Goal: Task Accomplishment & Management: Manage account settings

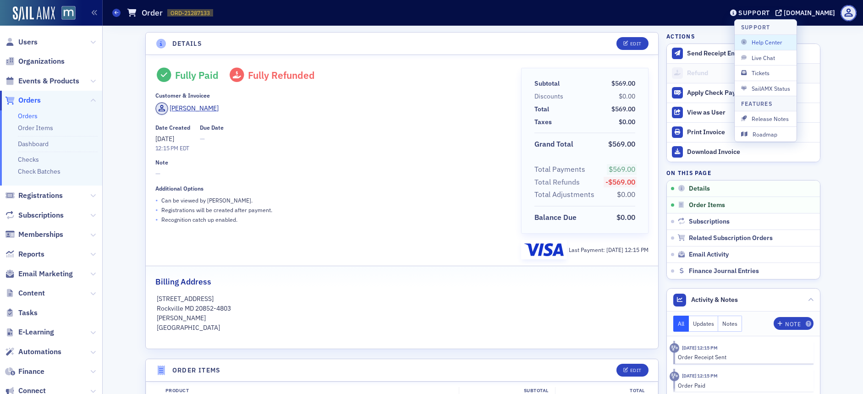
scroll to position [2, 0]
click at [39, 42] on span "Users" at bounding box center [51, 42] width 102 height 20
click at [38, 41] on span "Users" at bounding box center [51, 42] width 102 height 20
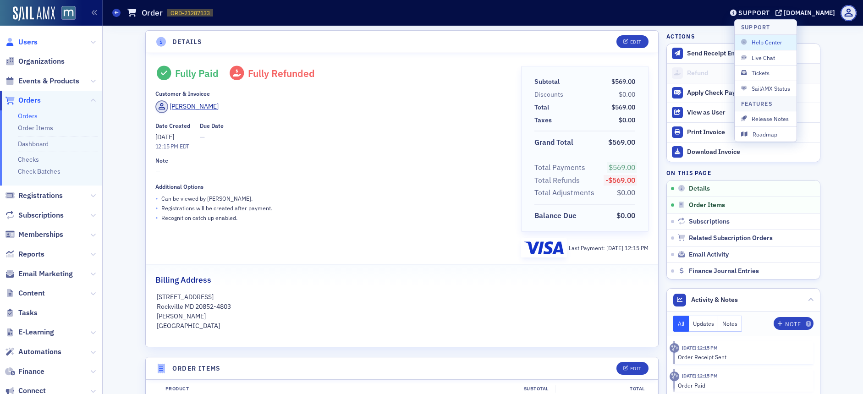
click at [33, 42] on span "Users" at bounding box center [27, 42] width 19 height 10
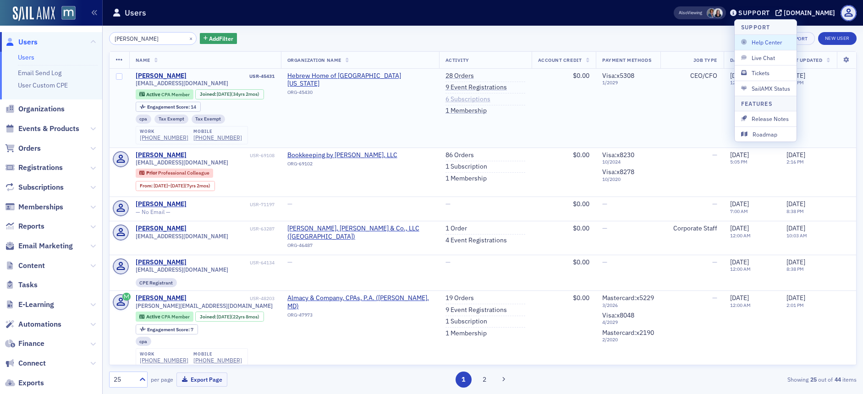
type input "Terri Tanner-Hill"
click at [466, 96] on link "6 Subscriptions" at bounding box center [468, 99] width 45 height 8
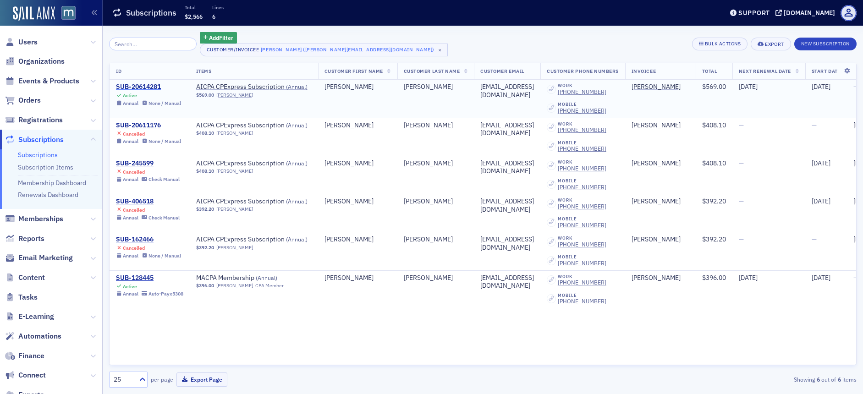
click at [141, 88] on div "SUB-20614281" at bounding box center [148, 87] width 65 height 8
click at [154, 87] on div "SUB-20614281" at bounding box center [148, 87] width 65 height 8
click at [135, 279] on div "SUB-128445" at bounding box center [149, 278] width 67 height 8
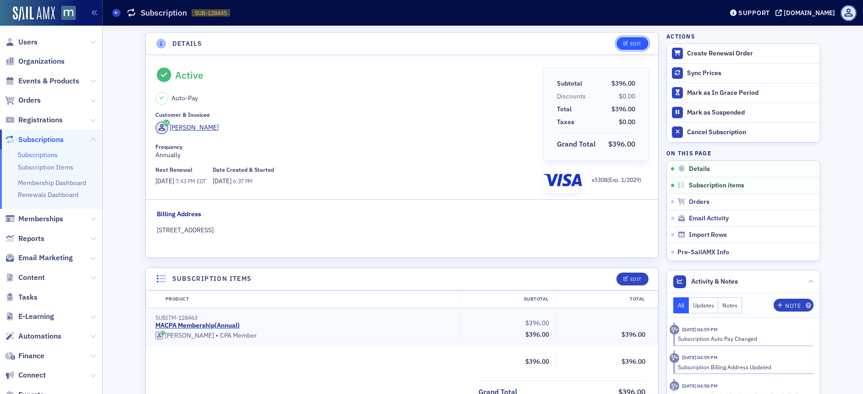
click at [635, 42] on div "Edit" at bounding box center [635, 43] width 11 height 5
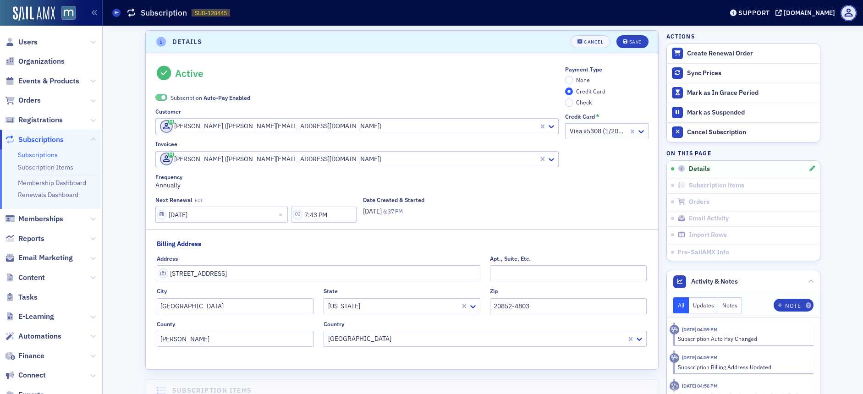
click at [162, 95] on span at bounding box center [161, 97] width 12 height 7
click at [566, 80] on input "None" at bounding box center [569, 80] width 8 height 8
click at [634, 45] on button "Save" at bounding box center [633, 41] width 32 height 13
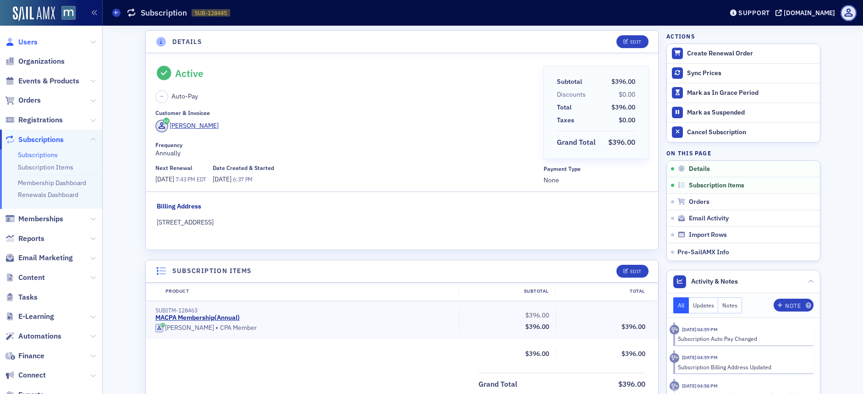
click at [33, 42] on span "Users" at bounding box center [27, 42] width 19 height 10
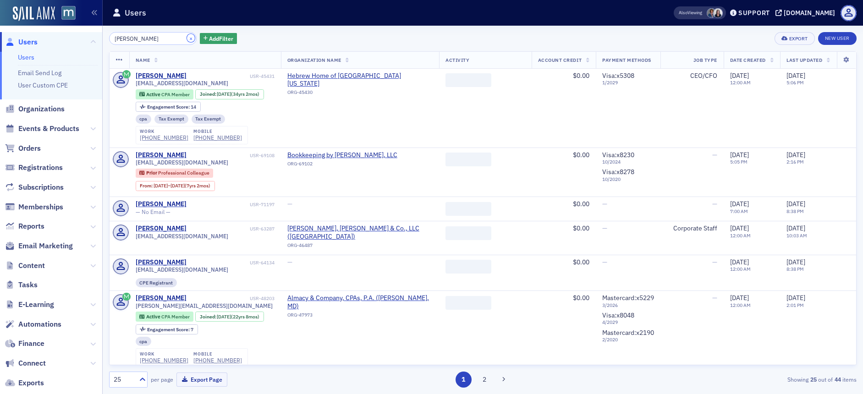
click at [187, 39] on button "×" at bounding box center [191, 38] width 8 height 8
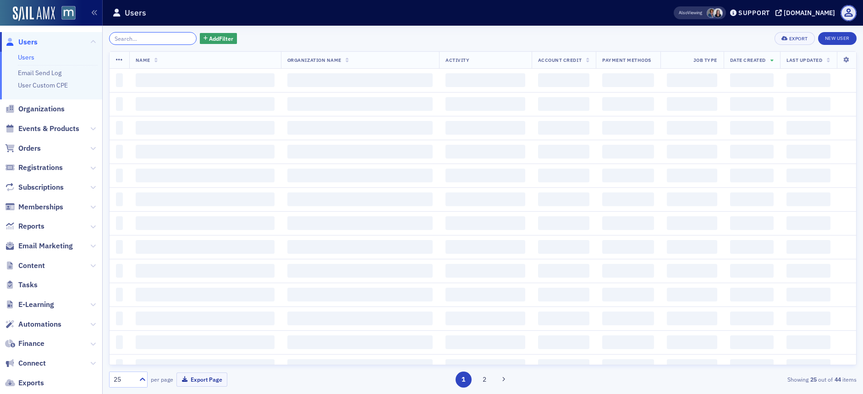
click at [163, 39] on input "search" at bounding box center [153, 38] width 88 height 13
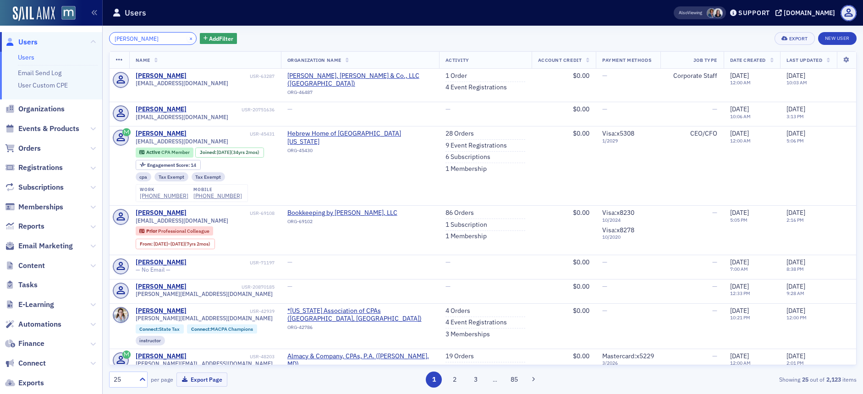
type input "terri ta"
click at [187, 37] on button "×" at bounding box center [191, 38] width 8 height 8
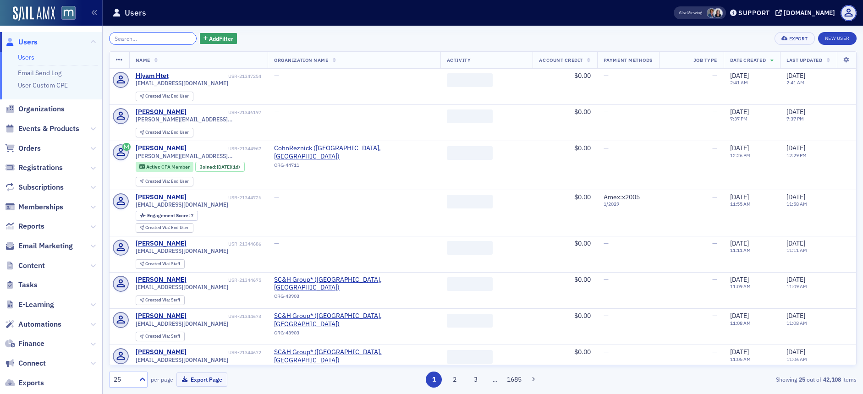
paste input "Mary Coughlin"
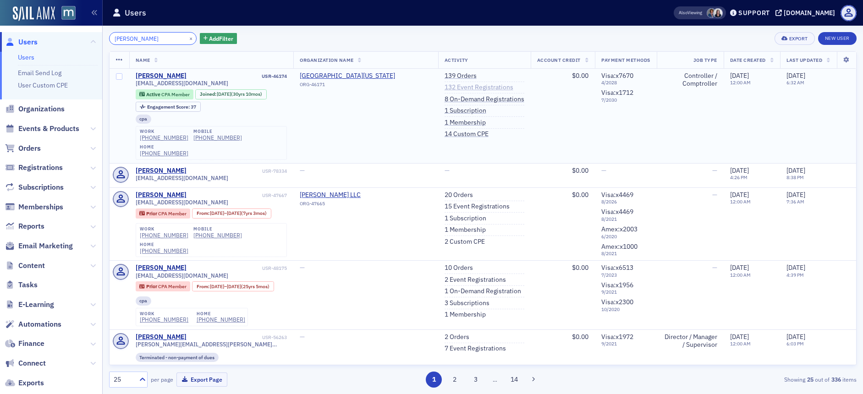
type input "Mary Coughlin"
click at [459, 86] on link "132 Event Registrations" at bounding box center [479, 87] width 69 height 8
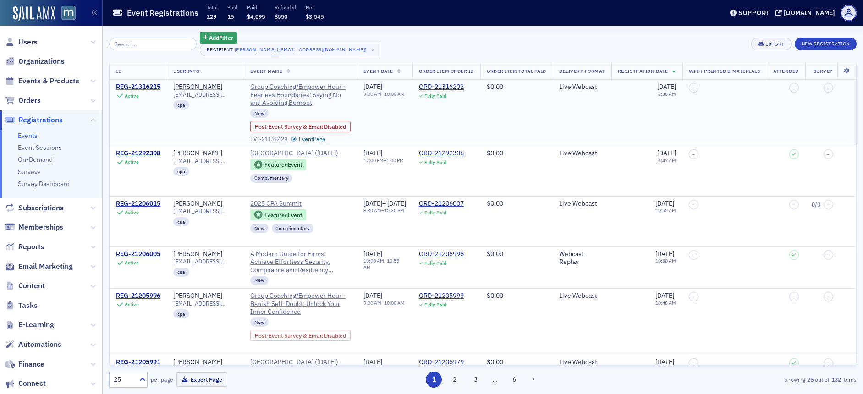
click at [149, 87] on div "REG-21316215" at bounding box center [138, 87] width 44 height 8
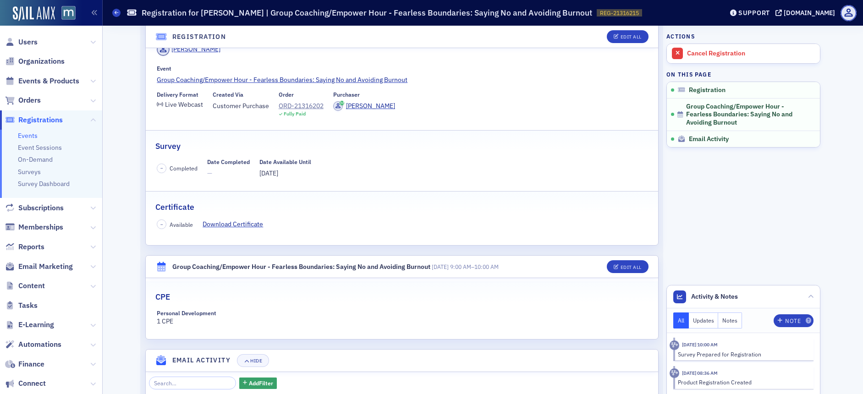
scroll to position [72, 0]
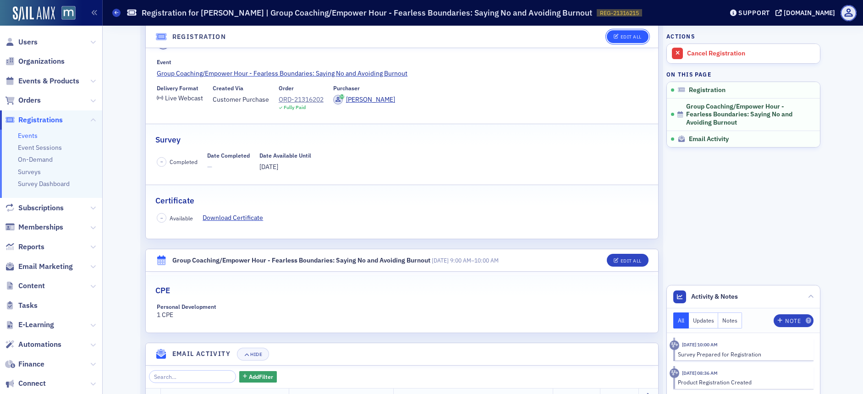
click at [628, 33] on button "Edit All" at bounding box center [627, 36] width 41 height 13
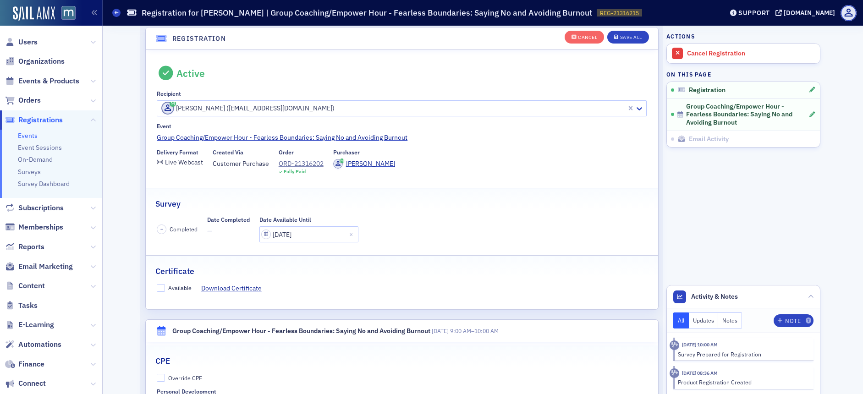
scroll to position [24, 0]
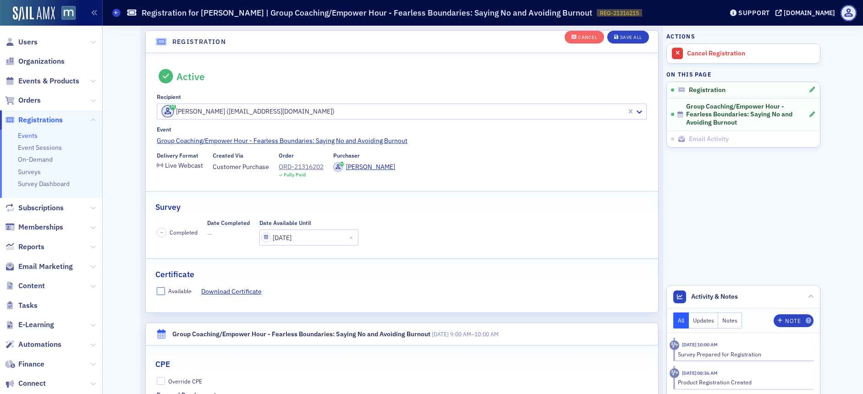
drag, startPoint x: 157, startPoint y: 294, endPoint x: 196, endPoint y: 270, distance: 45.3
click at [157, 293] on input "Available" at bounding box center [161, 291] width 8 height 8
checkbox input "true"
click at [628, 38] on div "Save All" at bounding box center [631, 37] width 22 height 5
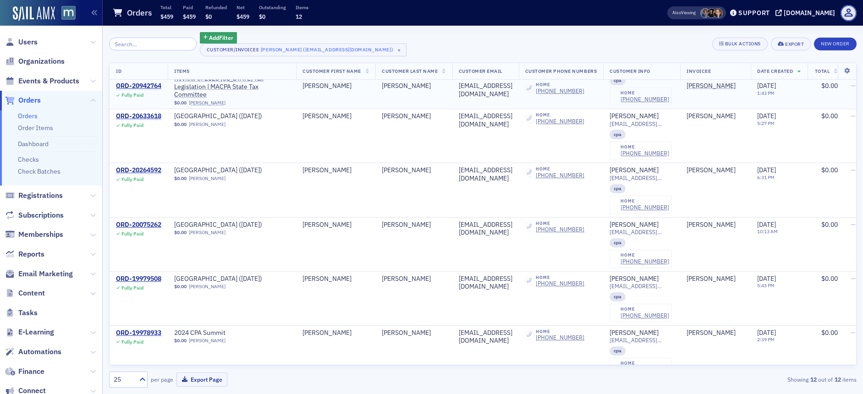
scroll to position [128, 0]
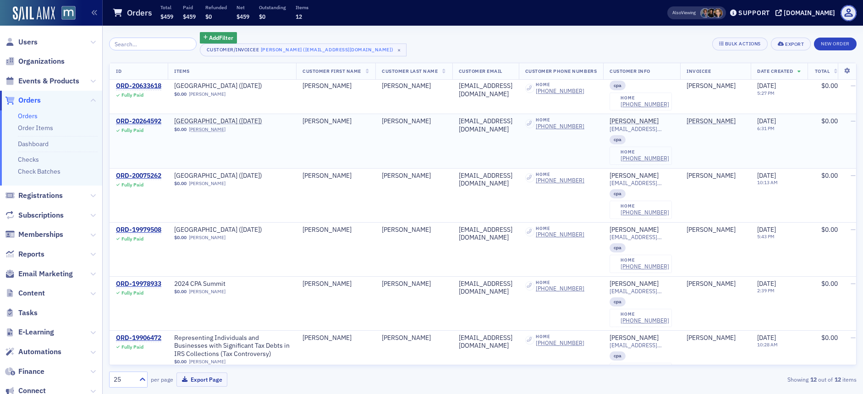
click at [495, 121] on div "[EMAIL_ADDRESS][DOMAIN_NAME]" at bounding box center [486, 125] width 54 height 16
copy div "[EMAIL_ADDRESS][DOMAIN_NAME]"
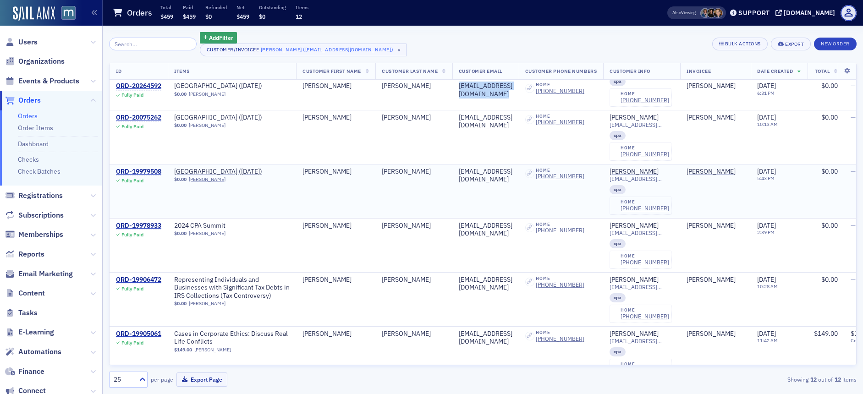
scroll to position [187, 0]
click at [136, 168] on div "ORD-19979508" at bounding box center [138, 170] width 45 height 8
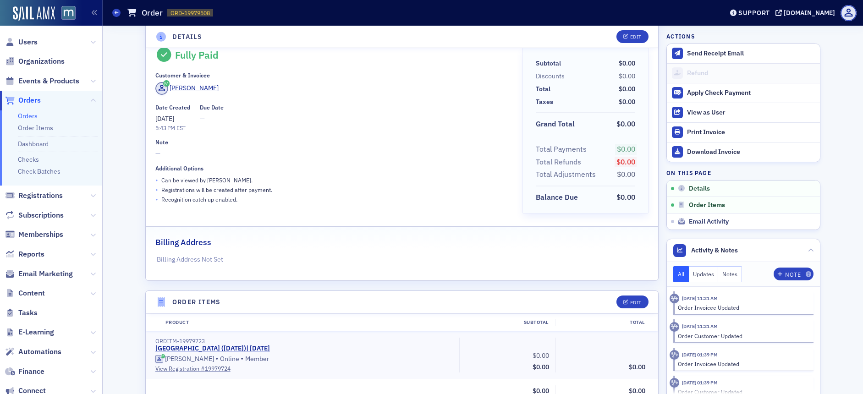
scroll to position [259, 0]
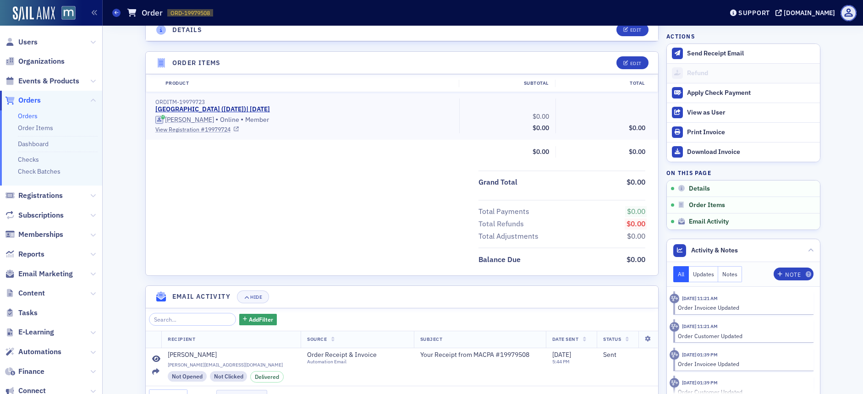
click at [184, 127] on link "View Registration # 19979724" at bounding box center [303, 129] width 297 height 8
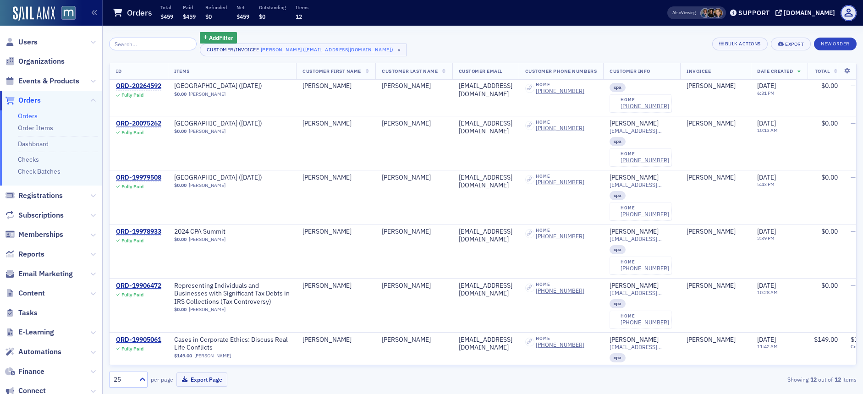
scroll to position [181, 0]
click at [141, 230] on div "ORD-19978933" at bounding box center [138, 231] width 45 height 8
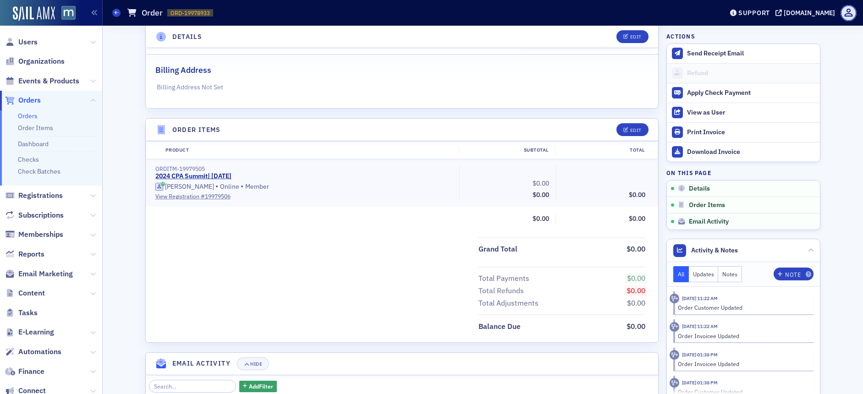
scroll to position [146, 0]
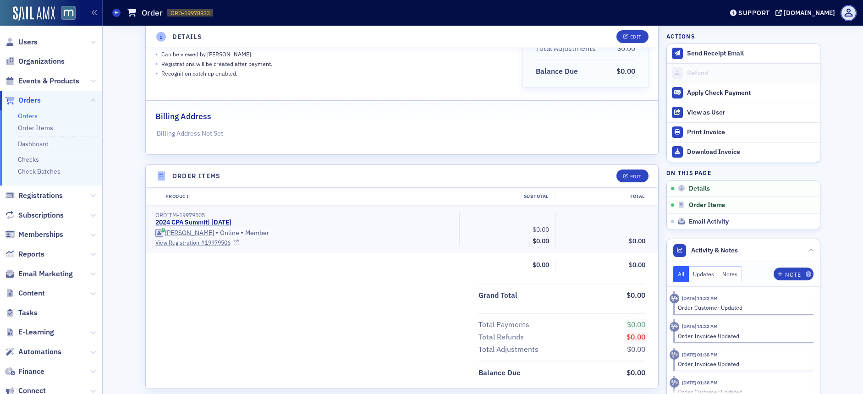
click at [175, 242] on link "View Registration # 19979506" at bounding box center [303, 242] width 297 height 8
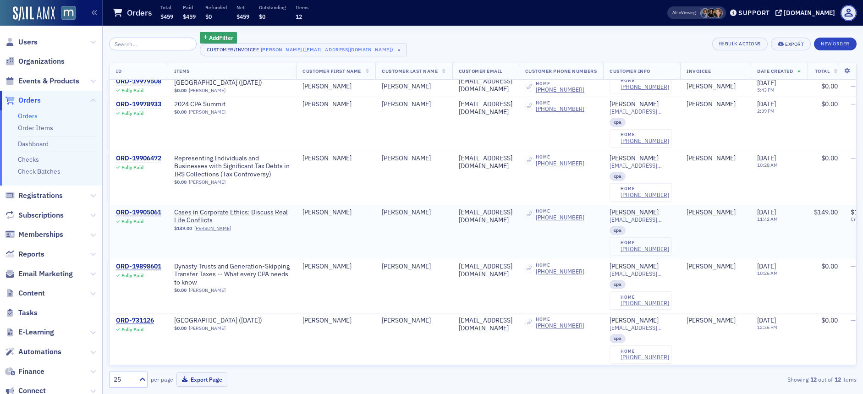
scroll to position [291, 0]
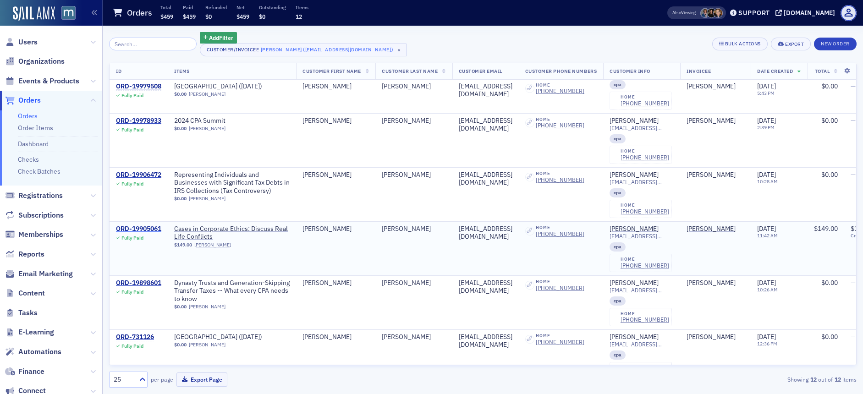
click at [141, 228] on div "ORD-19905061" at bounding box center [138, 229] width 45 height 8
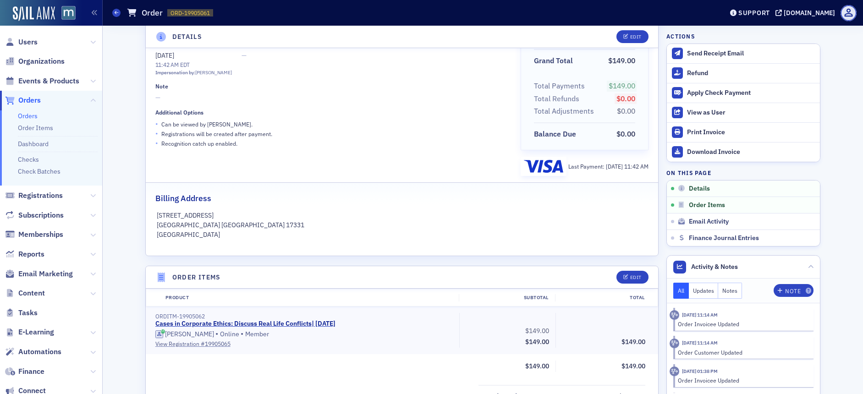
scroll to position [135, 0]
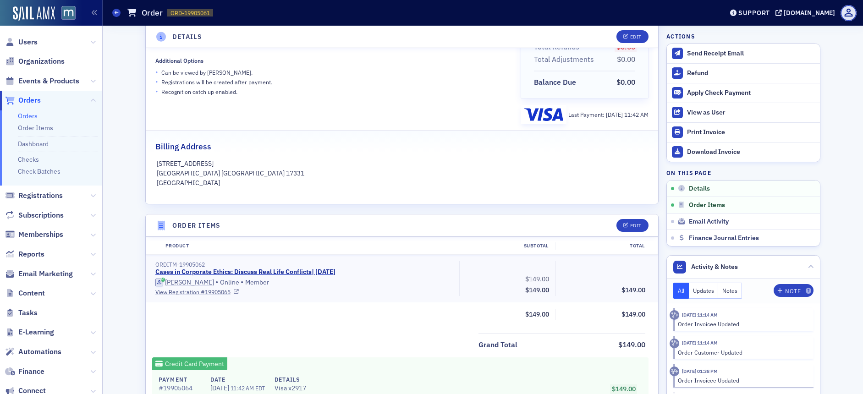
click at [181, 291] on link "View Registration # 19905065" at bounding box center [303, 292] width 297 height 8
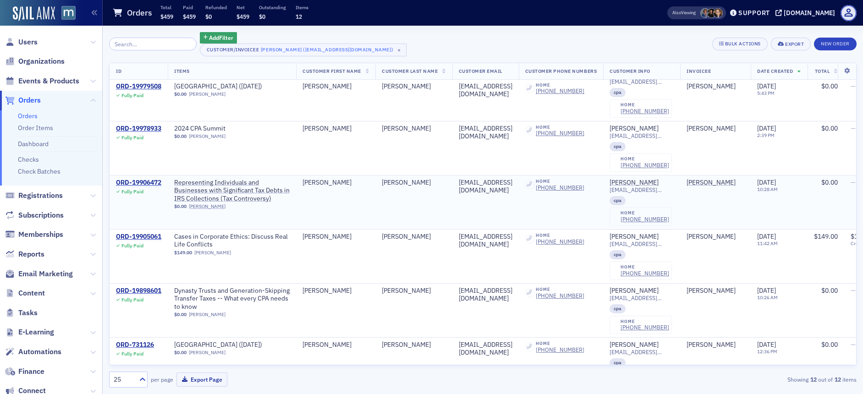
scroll to position [301, 0]
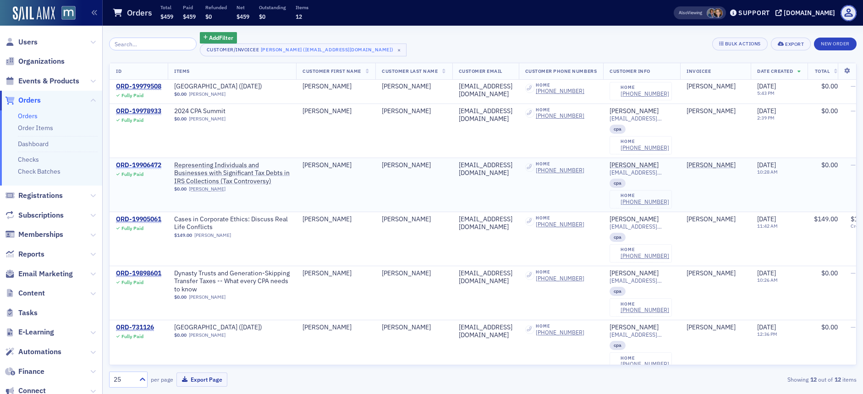
click at [143, 167] on div "ORD-19906472" at bounding box center [138, 165] width 45 height 8
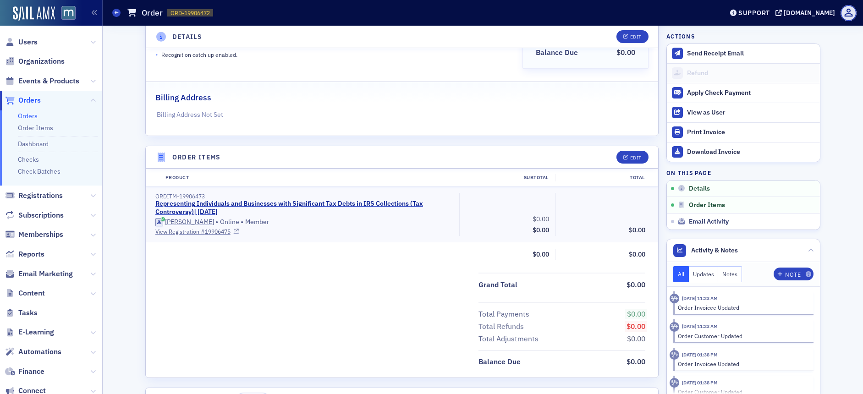
scroll to position [171, 0]
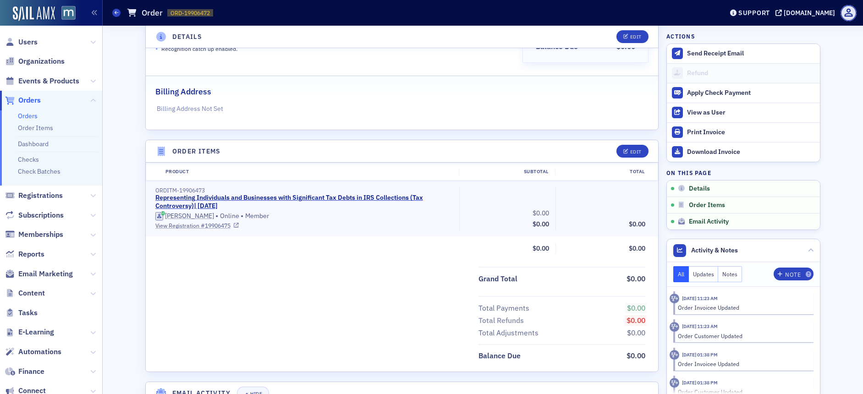
click at [178, 227] on link "View Registration # 19906475" at bounding box center [303, 225] width 297 height 8
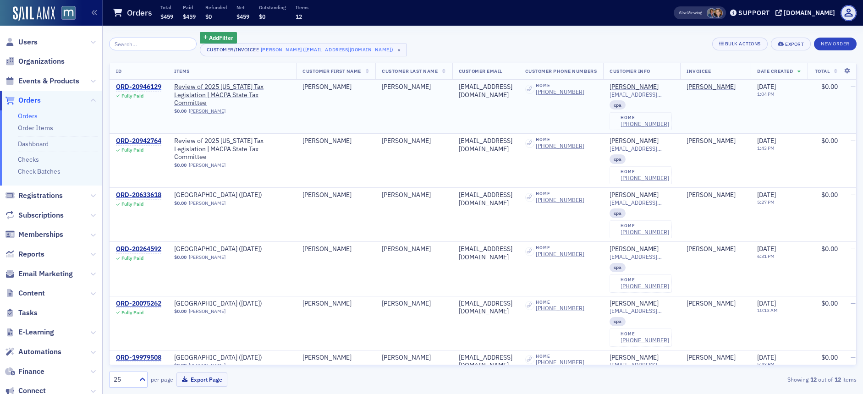
click at [144, 85] on div "ORD-20946129" at bounding box center [138, 87] width 45 height 8
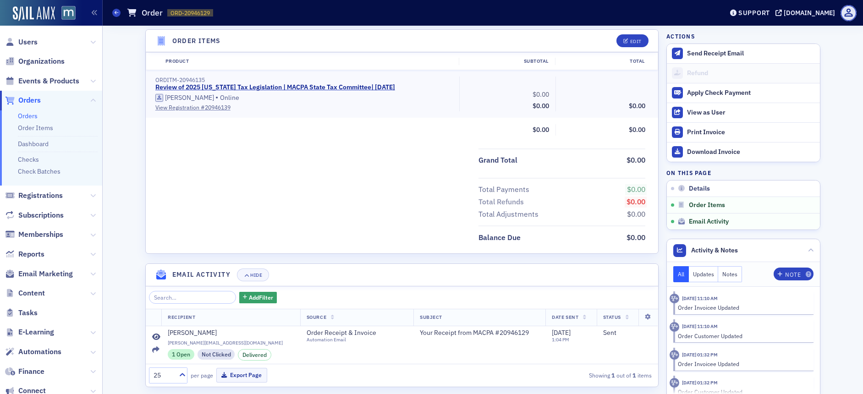
scroll to position [281, 0]
click at [177, 108] on link "View Registration # 20946139" at bounding box center [303, 108] width 297 height 8
click at [31, 38] on span "Users" at bounding box center [27, 42] width 19 height 10
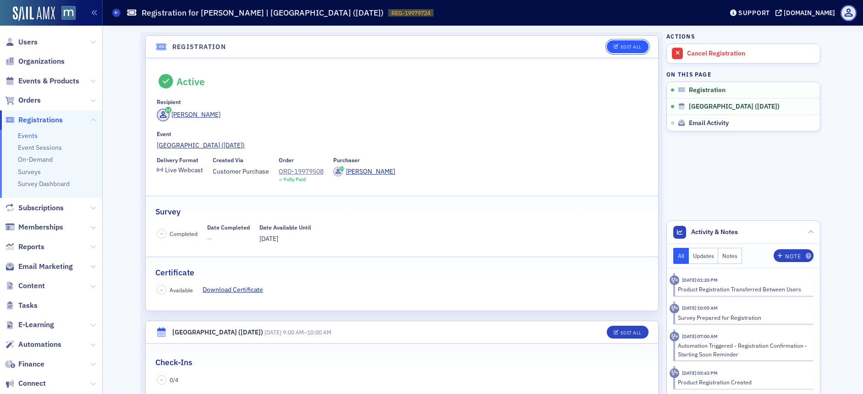
click at [629, 45] on div "Edit All" at bounding box center [631, 46] width 21 height 5
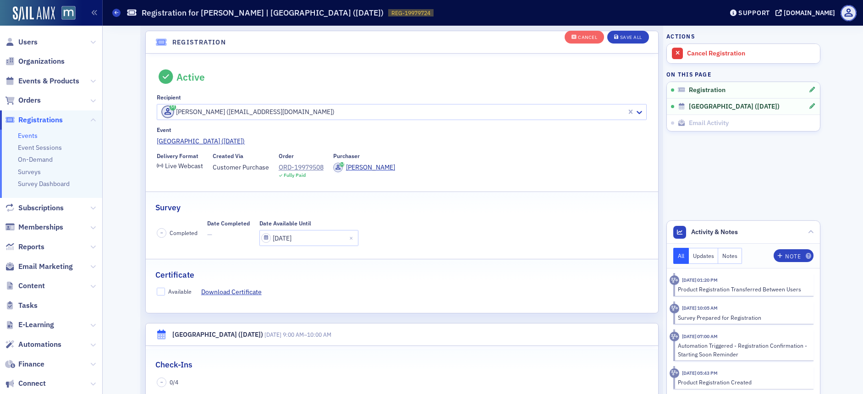
scroll to position [24, 0]
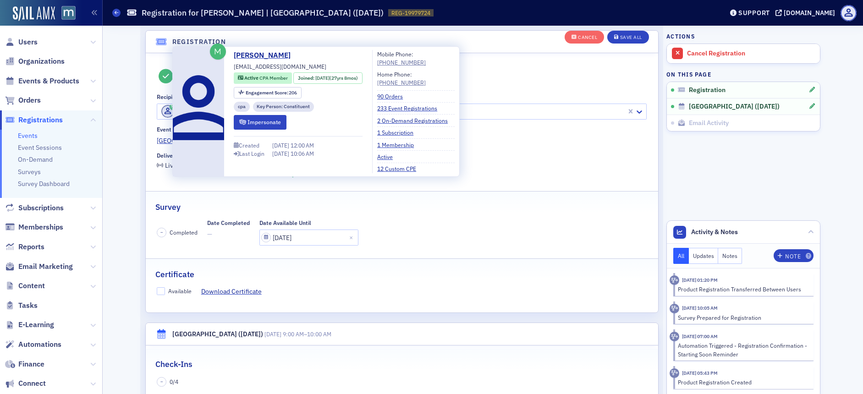
click at [161, 112] on span at bounding box center [167, 111] width 13 height 13
paste input "[EMAIL_ADDRESS][DOMAIN_NAME]"
type input "[EMAIL_ADDRESS][DOMAIN_NAME]"
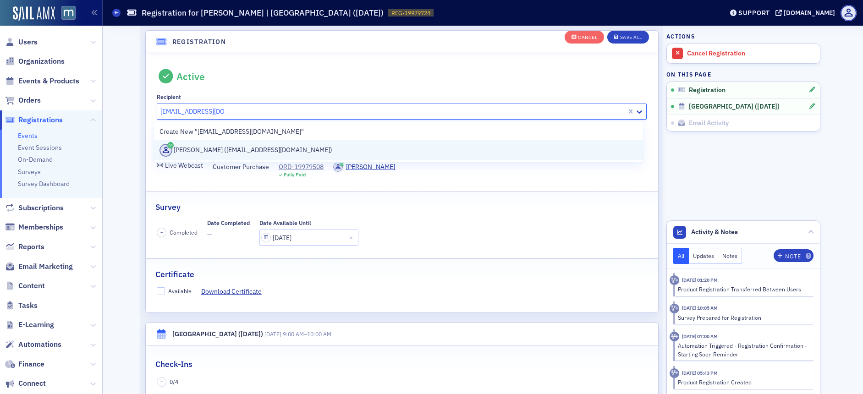
click at [223, 149] on div "[PERSON_NAME] ([EMAIL_ADDRESS][DOMAIN_NAME])" at bounding box center [399, 150] width 478 height 13
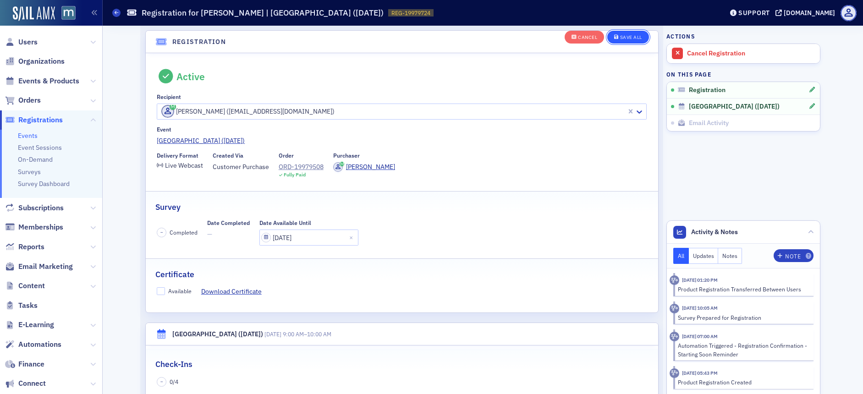
click at [624, 35] on div "Save All" at bounding box center [631, 37] width 22 height 5
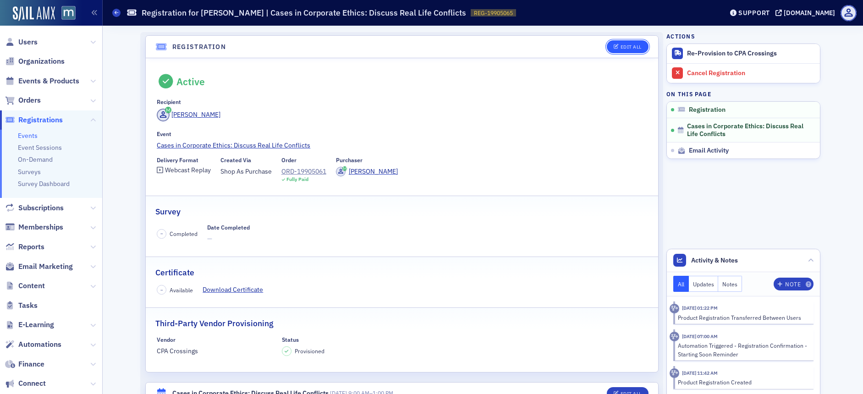
click at [627, 50] on button "Edit All" at bounding box center [627, 46] width 41 height 13
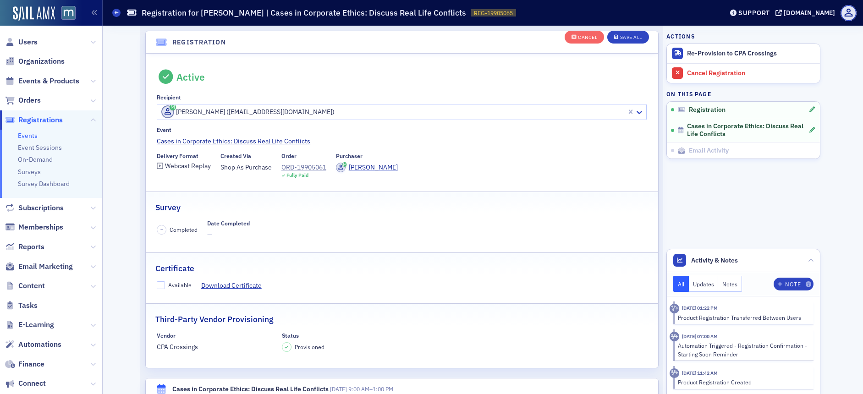
scroll to position [24, 0]
click at [160, 112] on input "text" at bounding box center [160, 112] width 1 height 10
paste input "[EMAIL_ADDRESS][DOMAIN_NAME]"
type input "[EMAIL_ADDRESS][DOMAIN_NAME]"
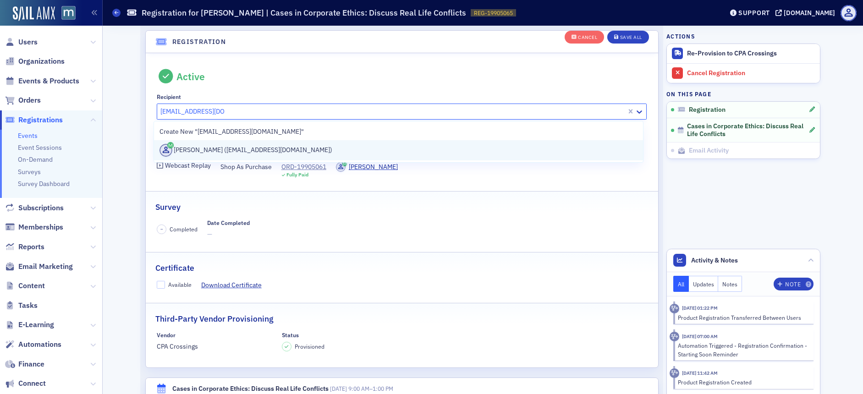
click at [189, 153] on div "[PERSON_NAME] ([EMAIL_ADDRESS][DOMAIN_NAME])" at bounding box center [399, 150] width 478 height 13
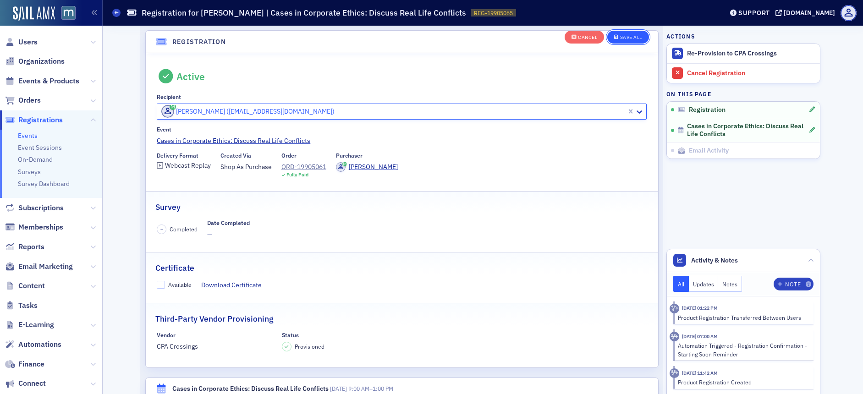
click at [634, 32] on button "Save All" at bounding box center [627, 37] width 41 height 13
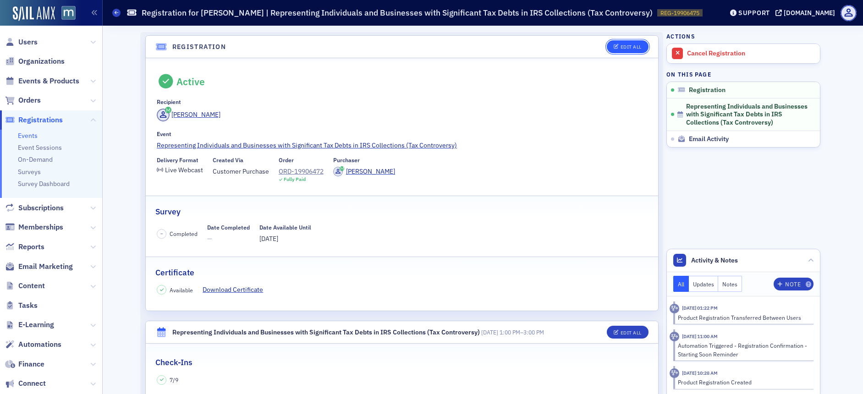
click at [632, 46] on div "Edit All" at bounding box center [631, 46] width 21 height 5
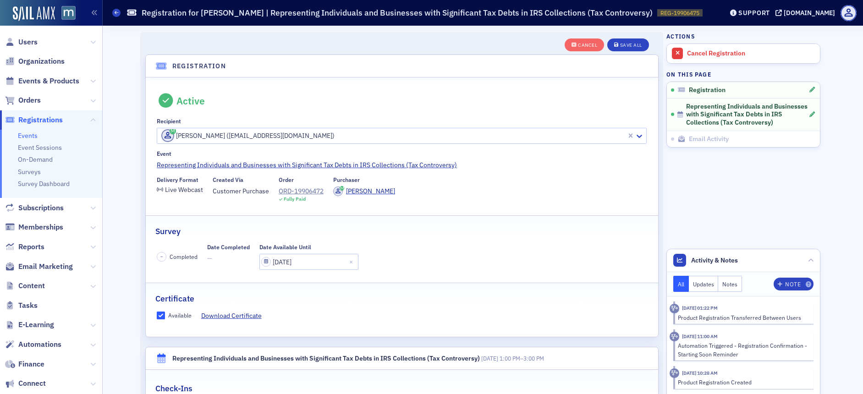
scroll to position [24, 0]
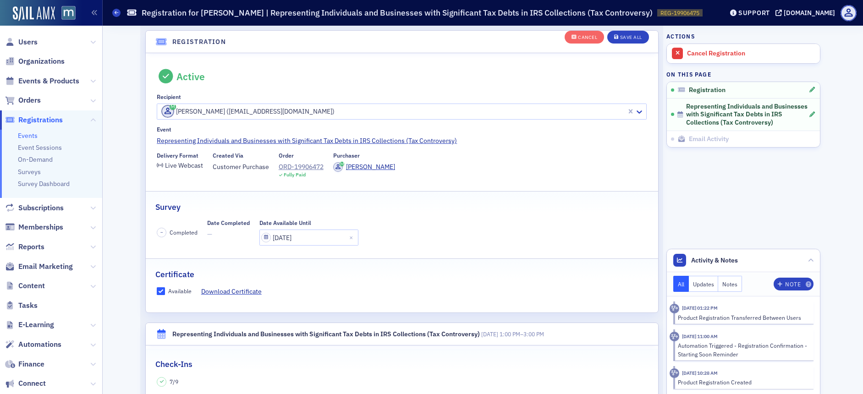
click at [157, 110] on div "[PERSON_NAME] ([EMAIL_ADDRESS][DOMAIN_NAME])" at bounding box center [391, 111] width 469 height 15
paste input "[EMAIL_ADDRESS][DOMAIN_NAME]"
type input "[EMAIL_ADDRESS][DOMAIN_NAME]"
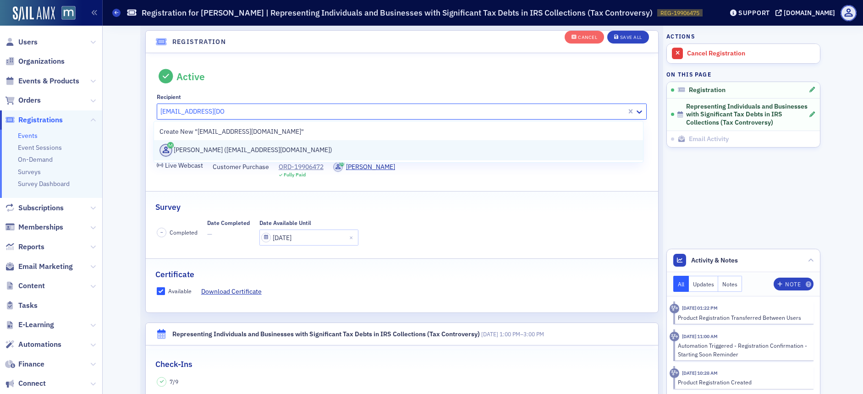
click at [197, 145] on div "[PERSON_NAME] ([EMAIL_ADDRESS][DOMAIN_NAME])" at bounding box center [399, 150] width 478 height 13
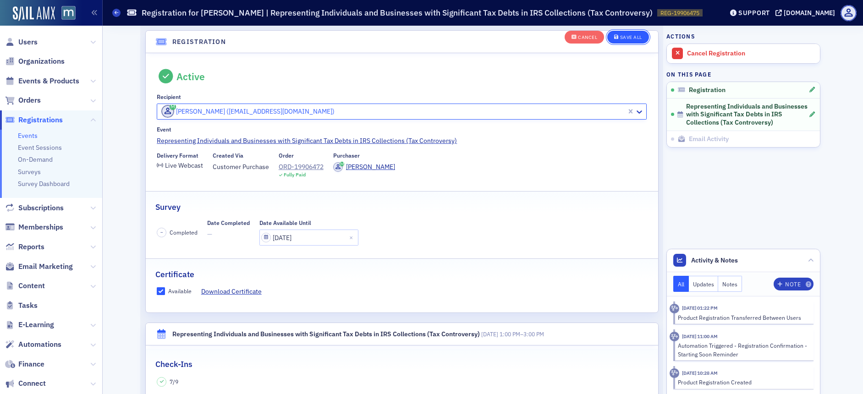
click at [625, 38] on div "Save All" at bounding box center [631, 37] width 22 height 5
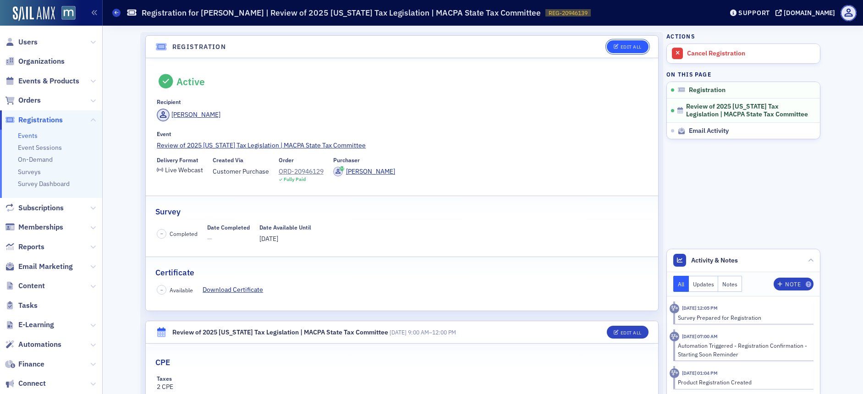
click at [621, 47] on div "Edit All" at bounding box center [631, 46] width 21 height 5
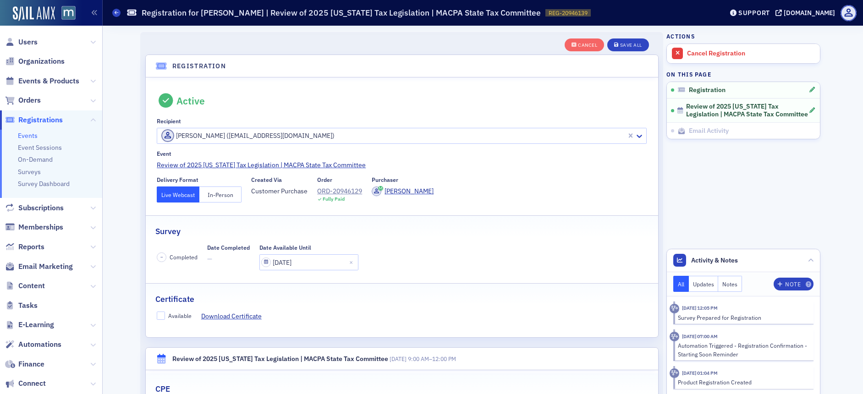
scroll to position [24, 0]
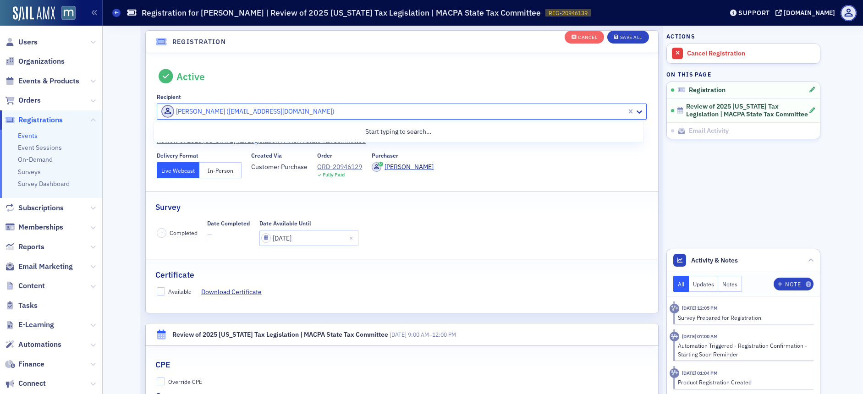
click at [160, 108] on input "text" at bounding box center [160, 112] width 1 height 10
paste input "smorrow@kbstm.com"
type input "smorrow@kbstm.com"
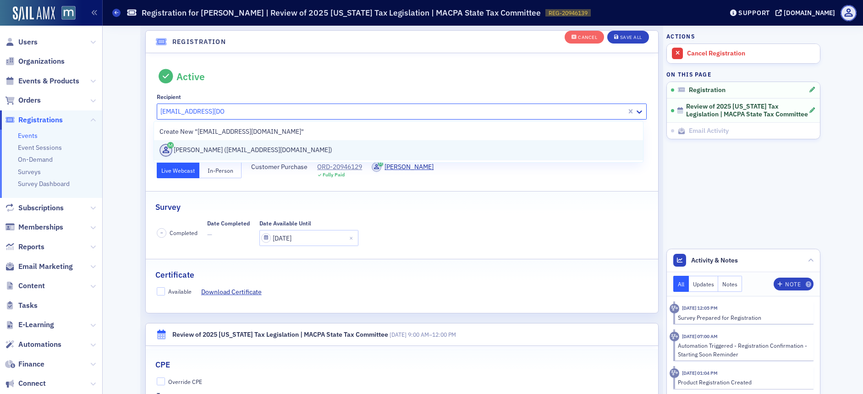
click at [193, 153] on div "Sharon Morrow (smorrow@kbstm.com)" at bounding box center [399, 150] width 478 height 13
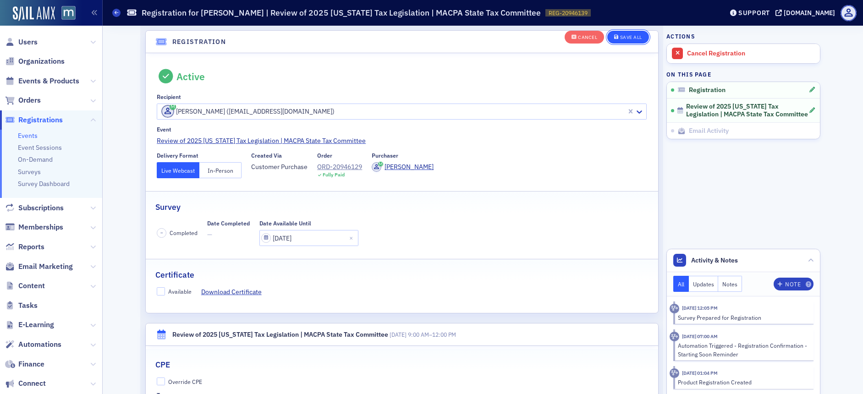
click at [634, 38] on div "Save All" at bounding box center [631, 37] width 22 height 5
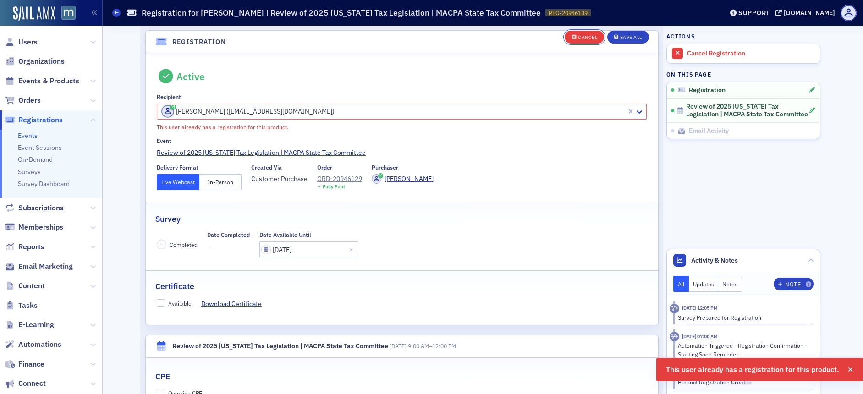
click at [578, 38] on div "Cancel" at bounding box center [587, 37] width 19 height 5
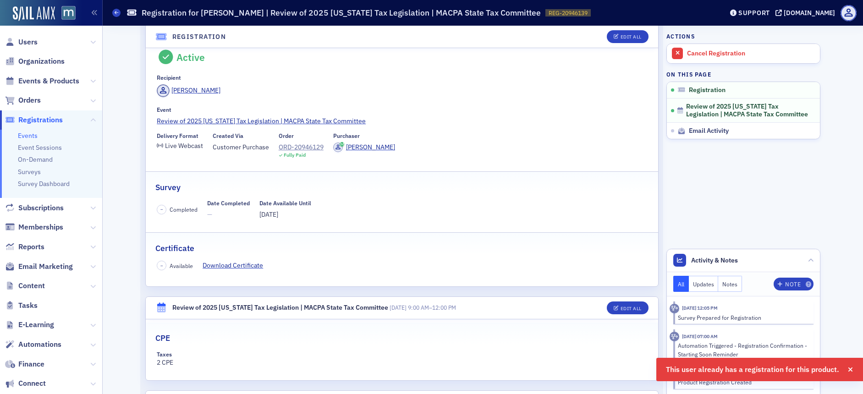
scroll to position [5, 0]
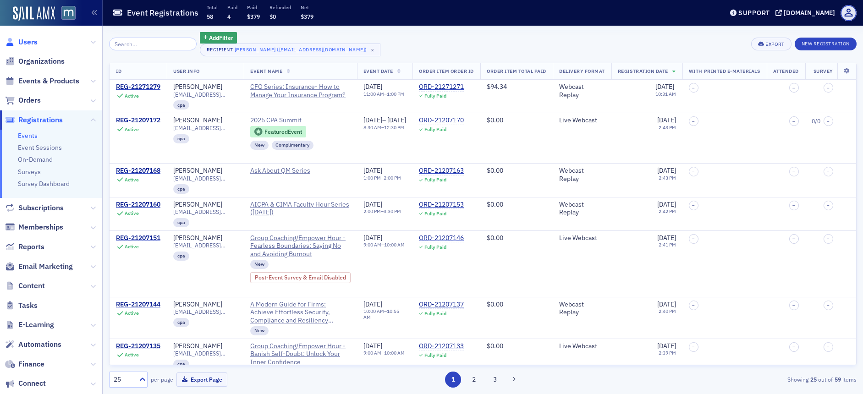
click at [29, 41] on span "Users" at bounding box center [27, 42] width 19 height 10
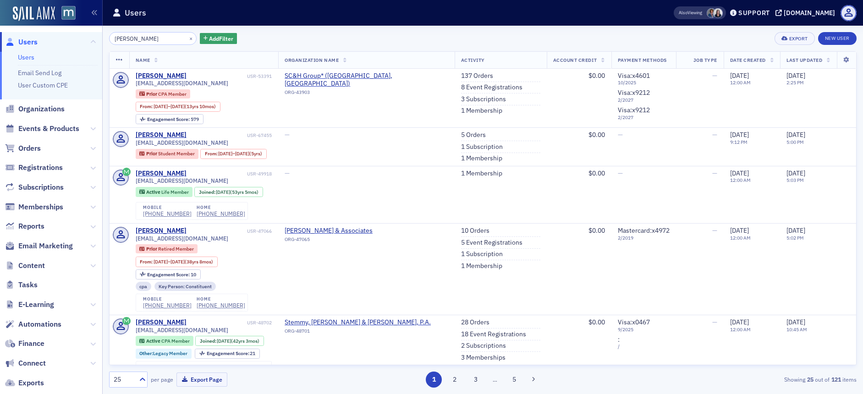
type input "[PERSON_NAME]"
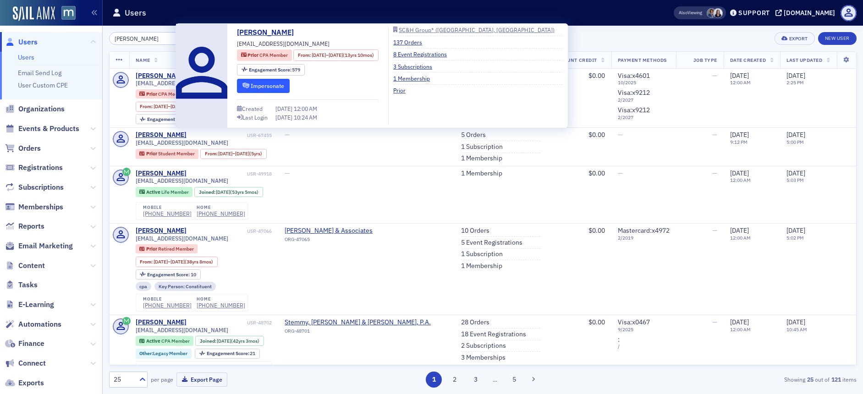
click at [257, 79] on button "Impersonate" at bounding box center [263, 86] width 53 height 14
